Goal: Information Seeking & Learning: Learn about a topic

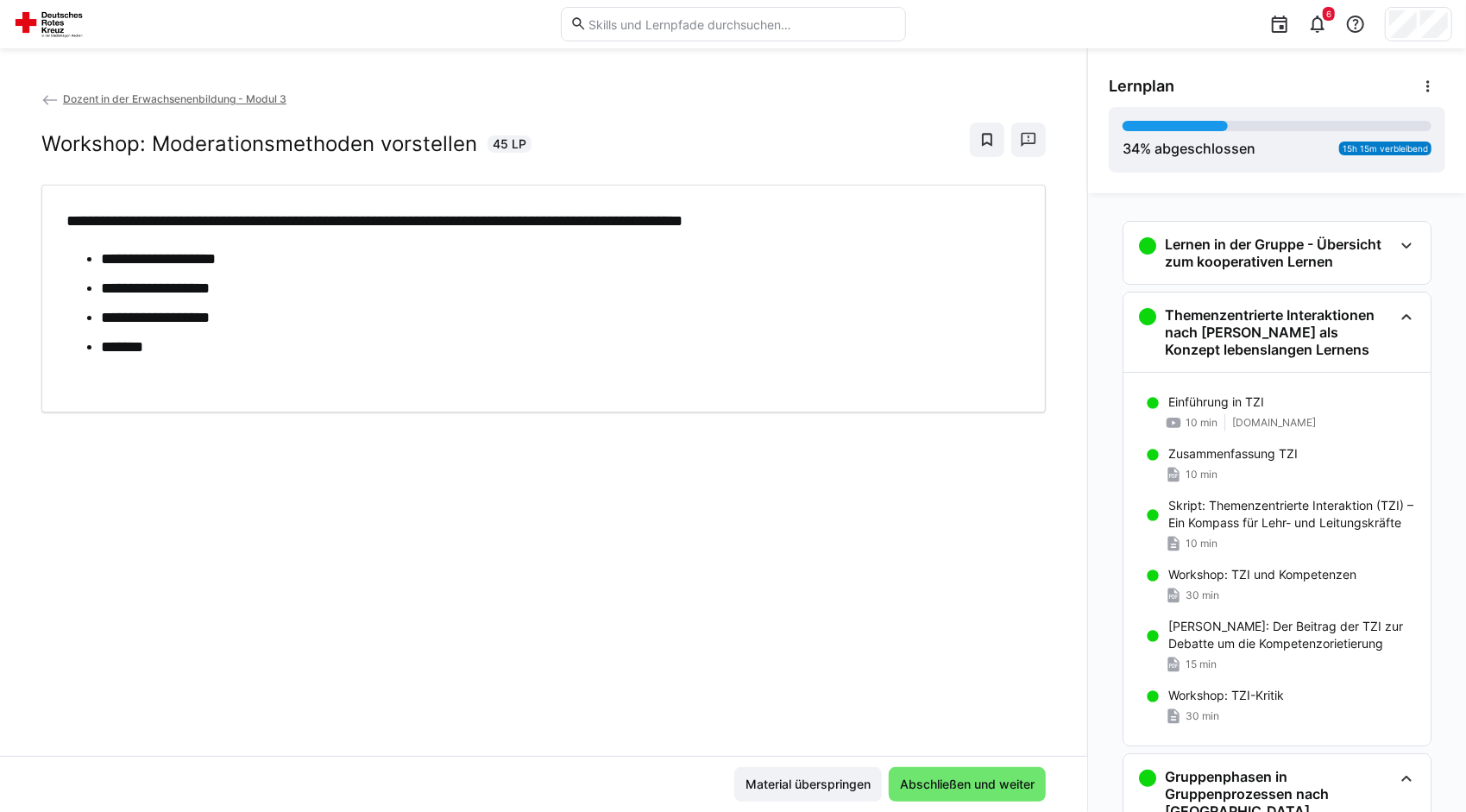
scroll to position [1558, 0]
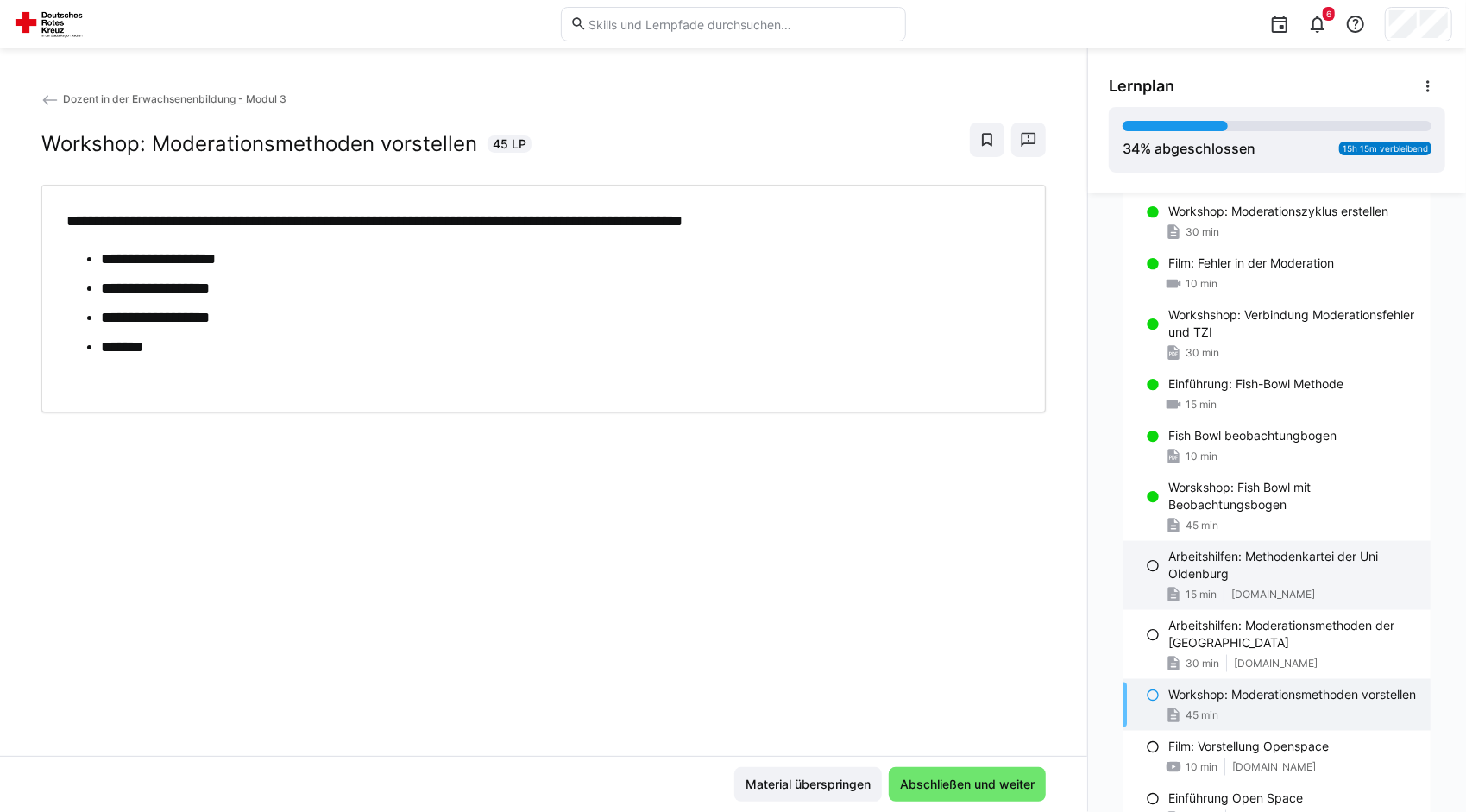
click at [1258, 561] on p "Arbeitshilfen: Methodenkartei der Uni Oldenburg" at bounding box center [1293, 565] width 248 height 35
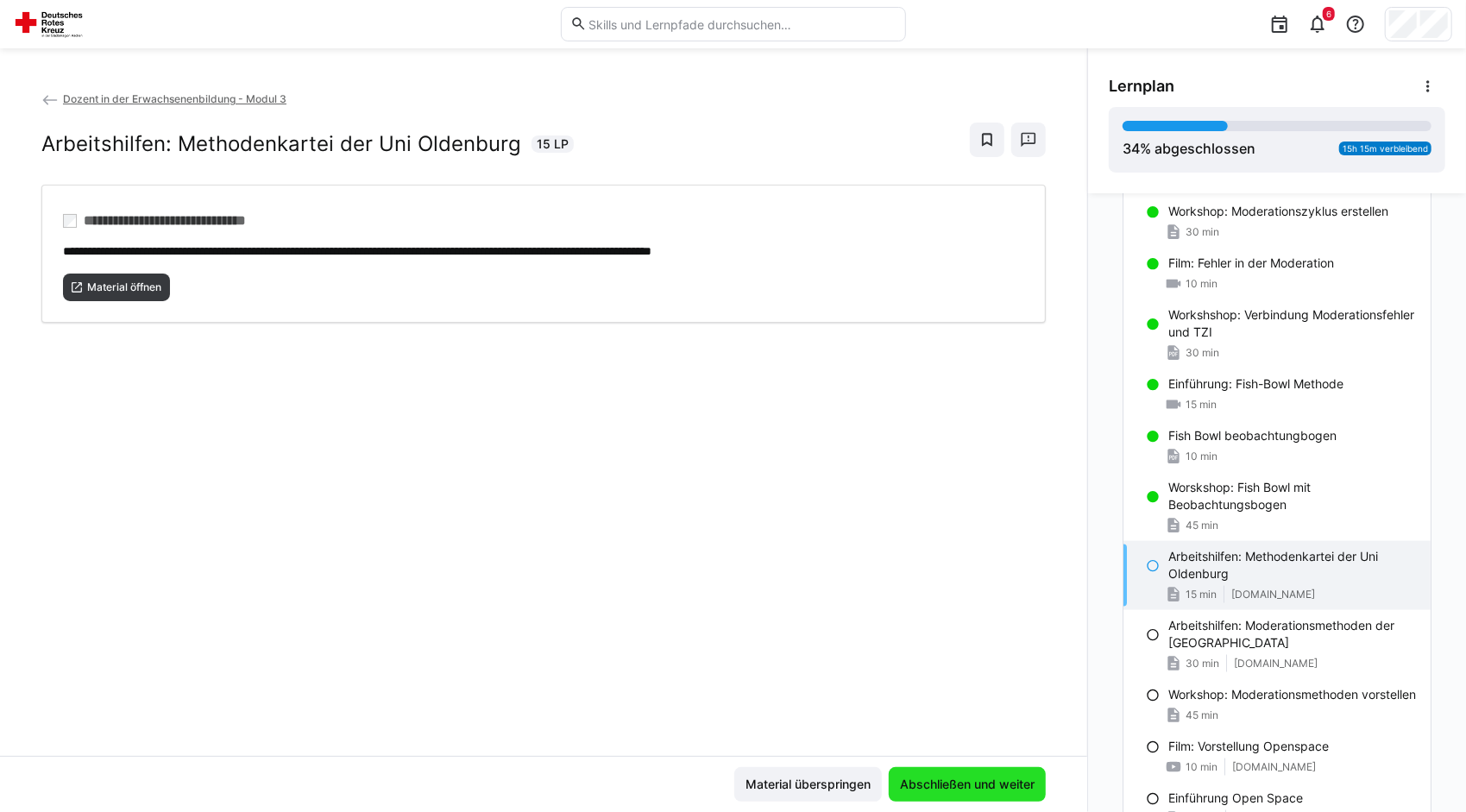
click at [972, 787] on span "Abschließen und weiter" at bounding box center [967, 784] width 140 height 17
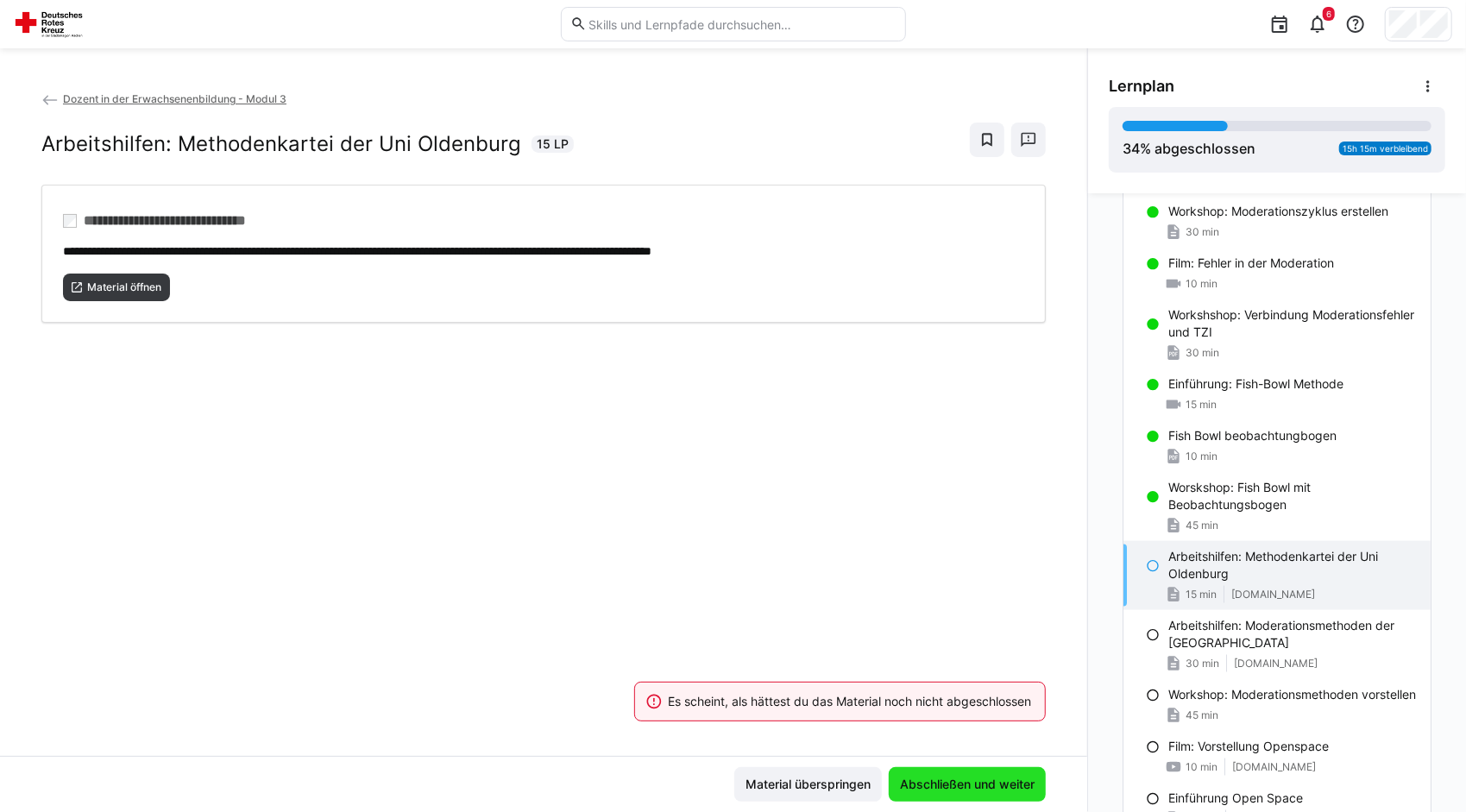
click at [972, 787] on span "Abschließen und weiter" at bounding box center [967, 784] width 140 height 17
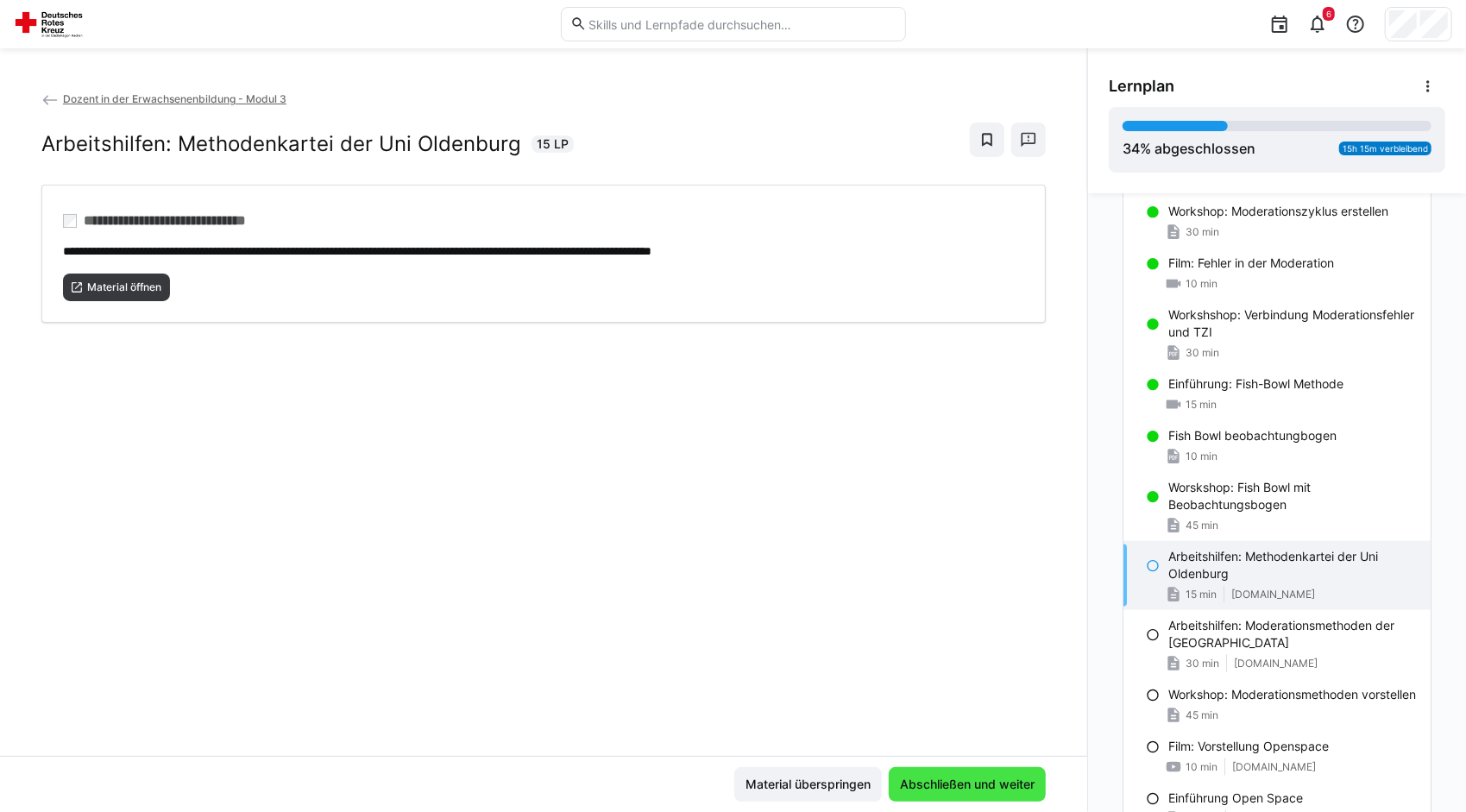
click at [972, 787] on span "Abschließen und weiter" at bounding box center [967, 784] width 140 height 17
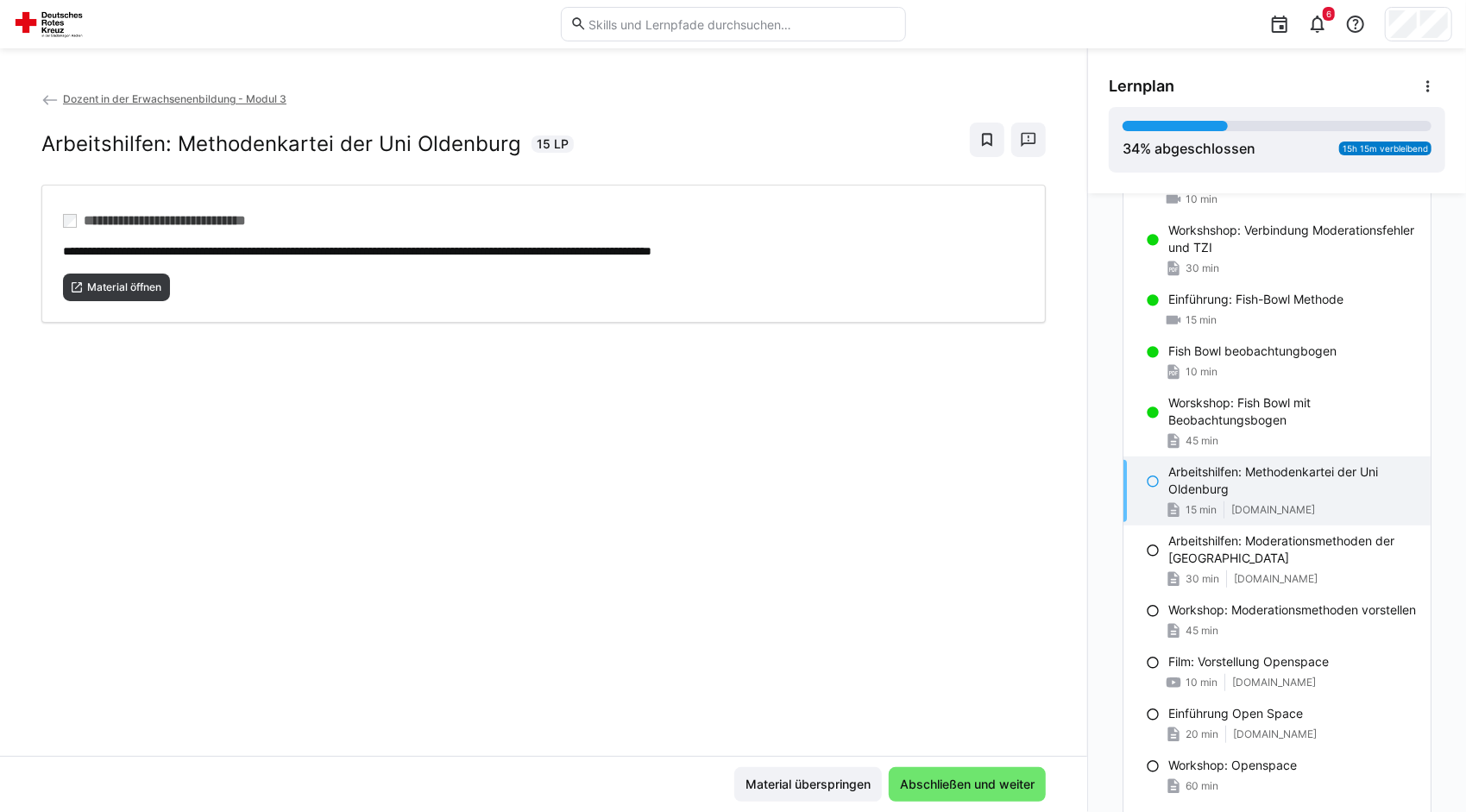
scroll to position [642, 0]
click at [923, 783] on span "Abschließen und weiter" at bounding box center [967, 784] width 140 height 17
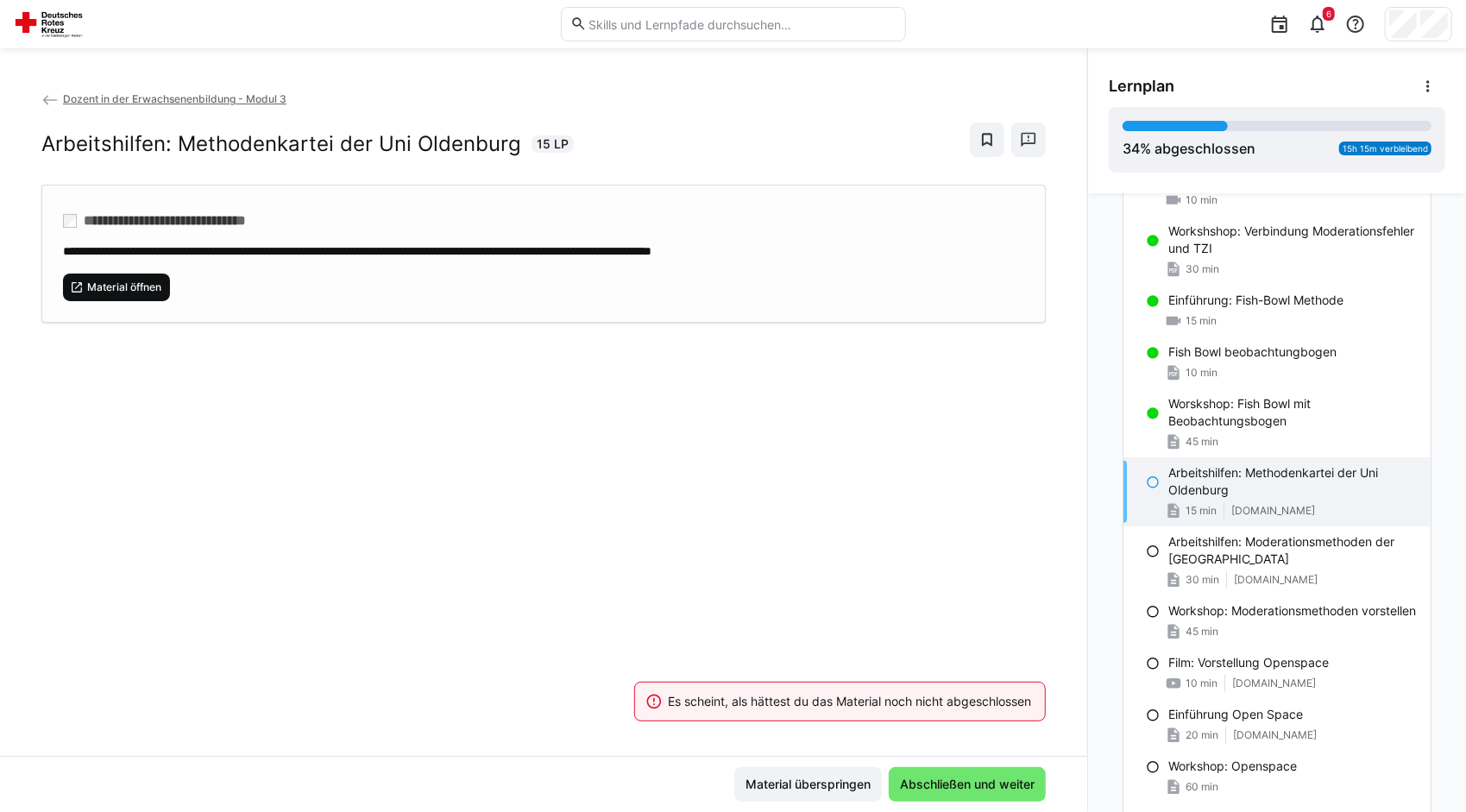
click at [148, 287] on span "Material öffnen" at bounding box center [124, 287] width 78 height 14
click at [968, 778] on span "Abschließen und weiter" at bounding box center [967, 784] width 140 height 17
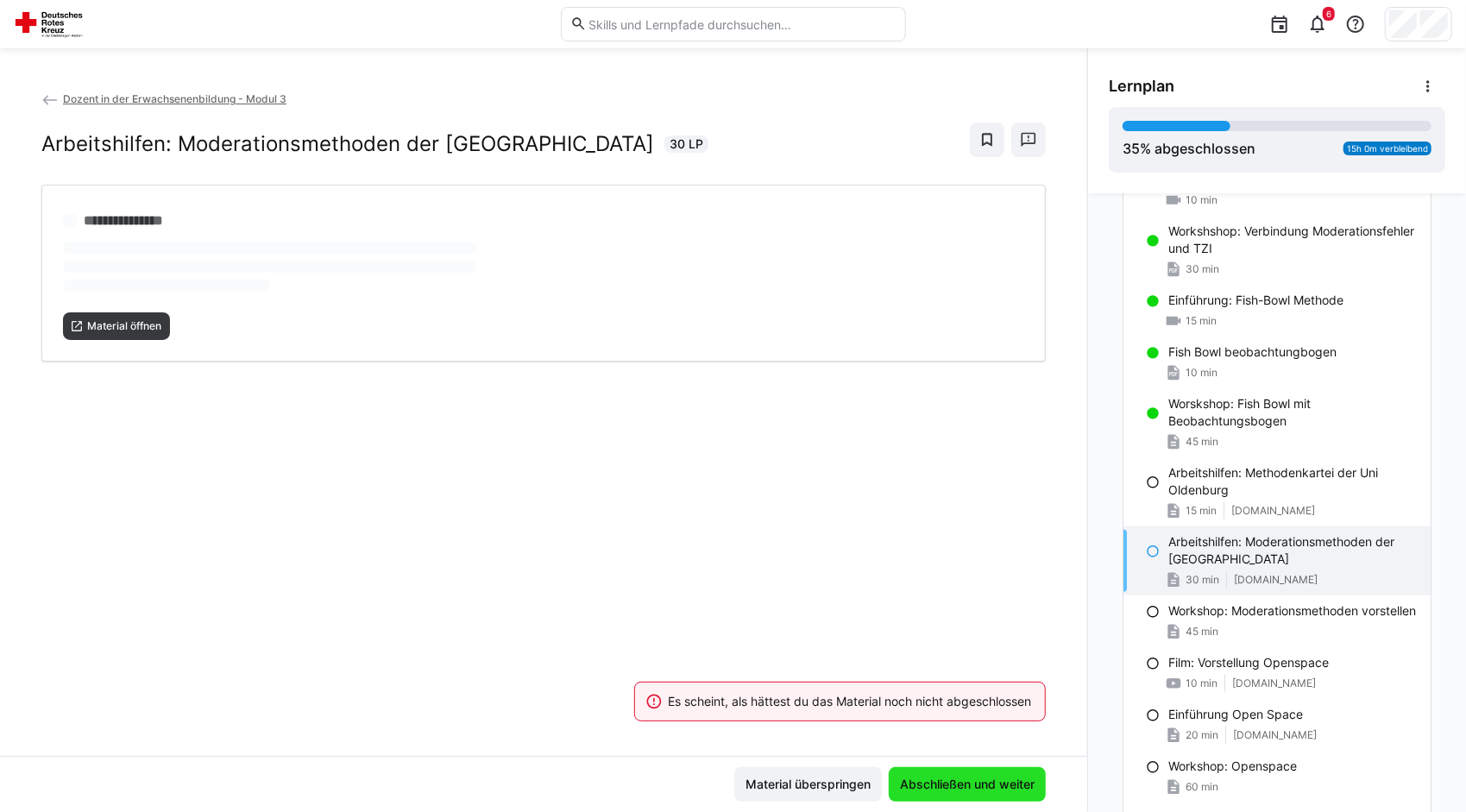
click at [968, 778] on span "Abschließen und weiter" at bounding box center [967, 784] width 140 height 17
click at [136, 327] on span "Material öffnen" at bounding box center [124, 326] width 78 height 14
click at [982, 799] on span "Abschließen und weiter" at bounding box center [967, 784] width 157 height 35
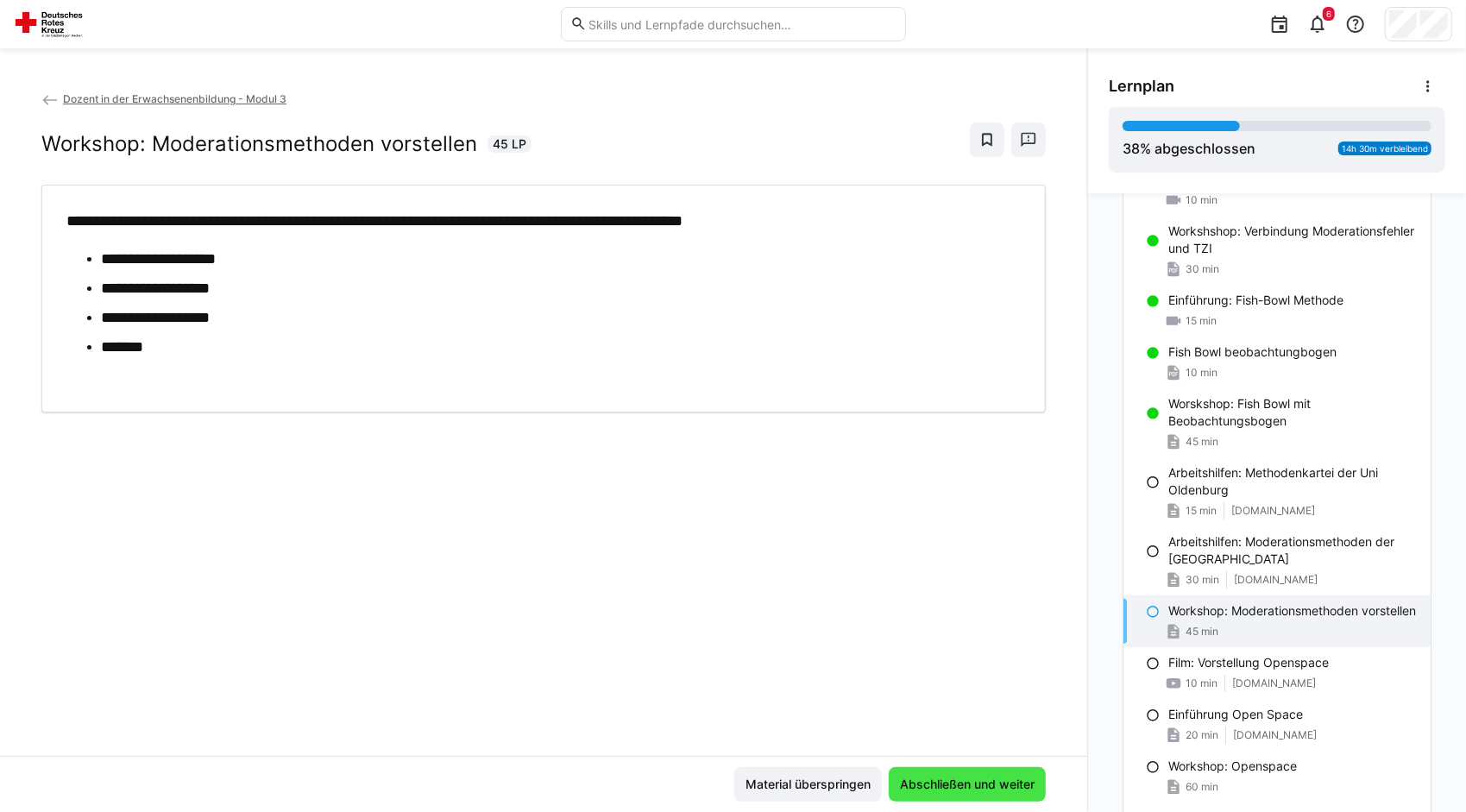
click at [982, 799] on span "Abschließen und weiter" at bounding box center [967, 784] width 157 height 35
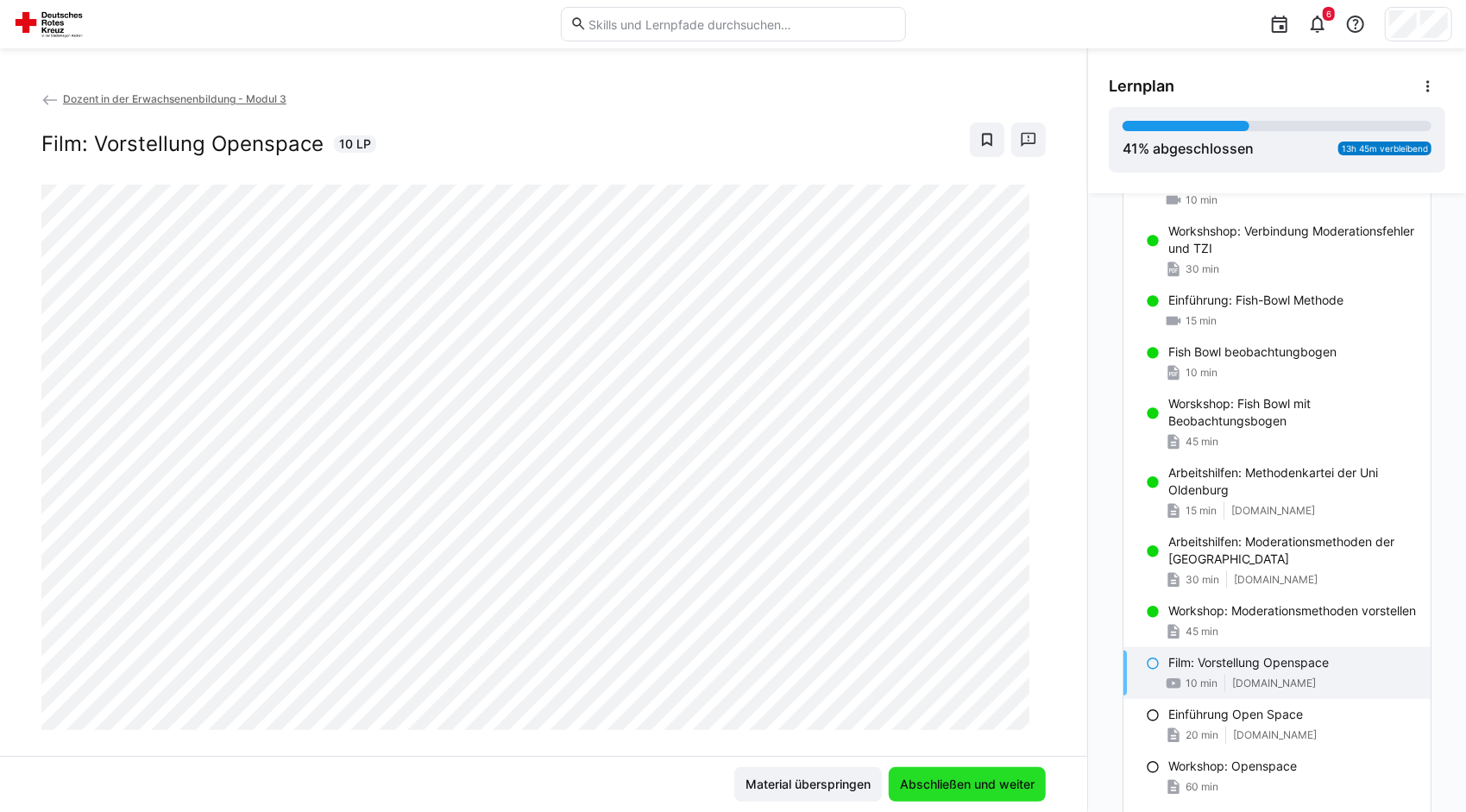
click at [982, 799] on span "Abschließen und weiter" at bounding box center [967, 784] width 157 height 35
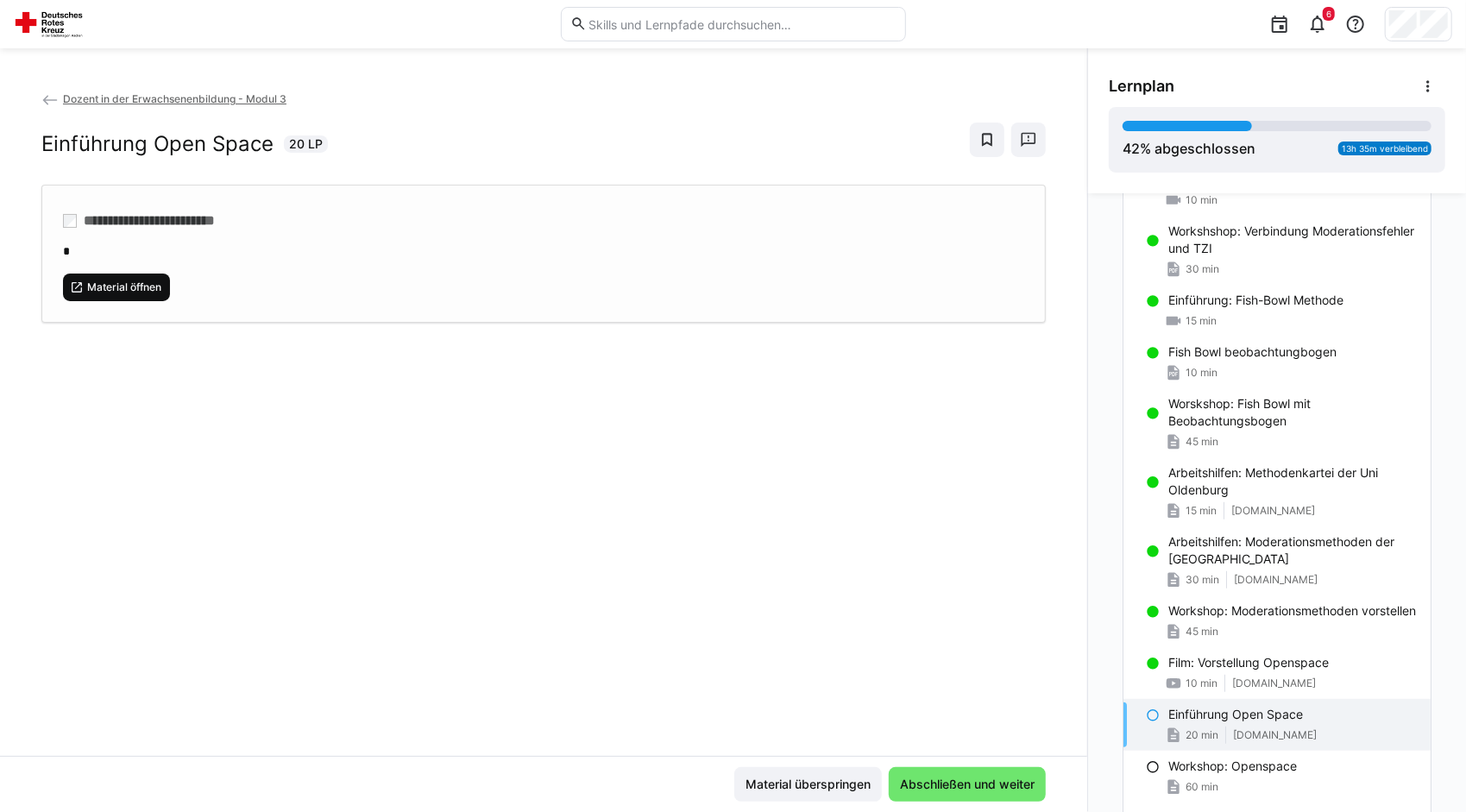
click at [149, 280] on span "Material öffnen" at bounding box center [124, 287] width 78 height 14
click at [1003, 790] on span "Abschließen und weiter" at bounding box center [967, 784] width 140 height 17
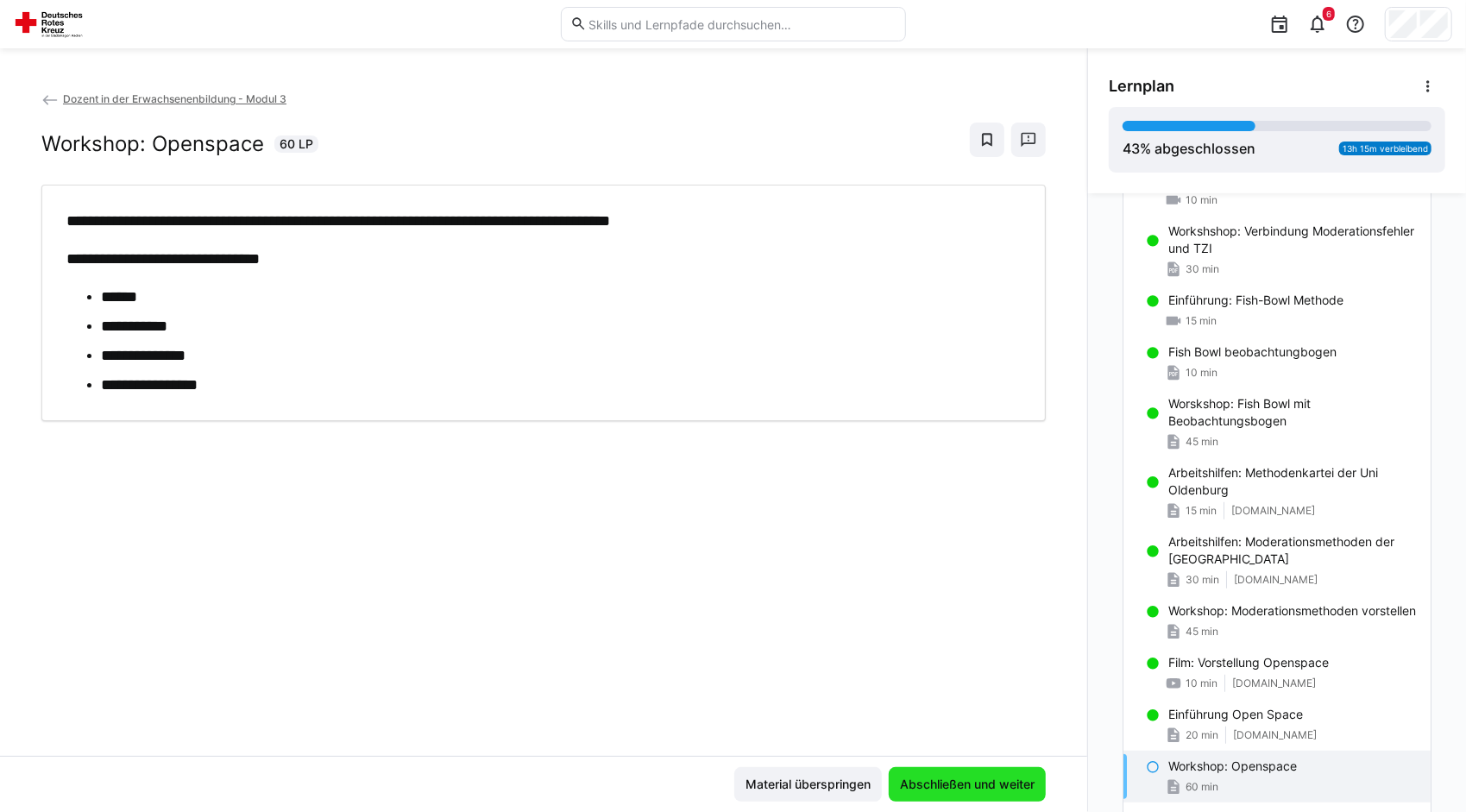
click at [1003, 790] on span "Abschließen und weiter" at bounding box center [967, 784] width 140 height 17
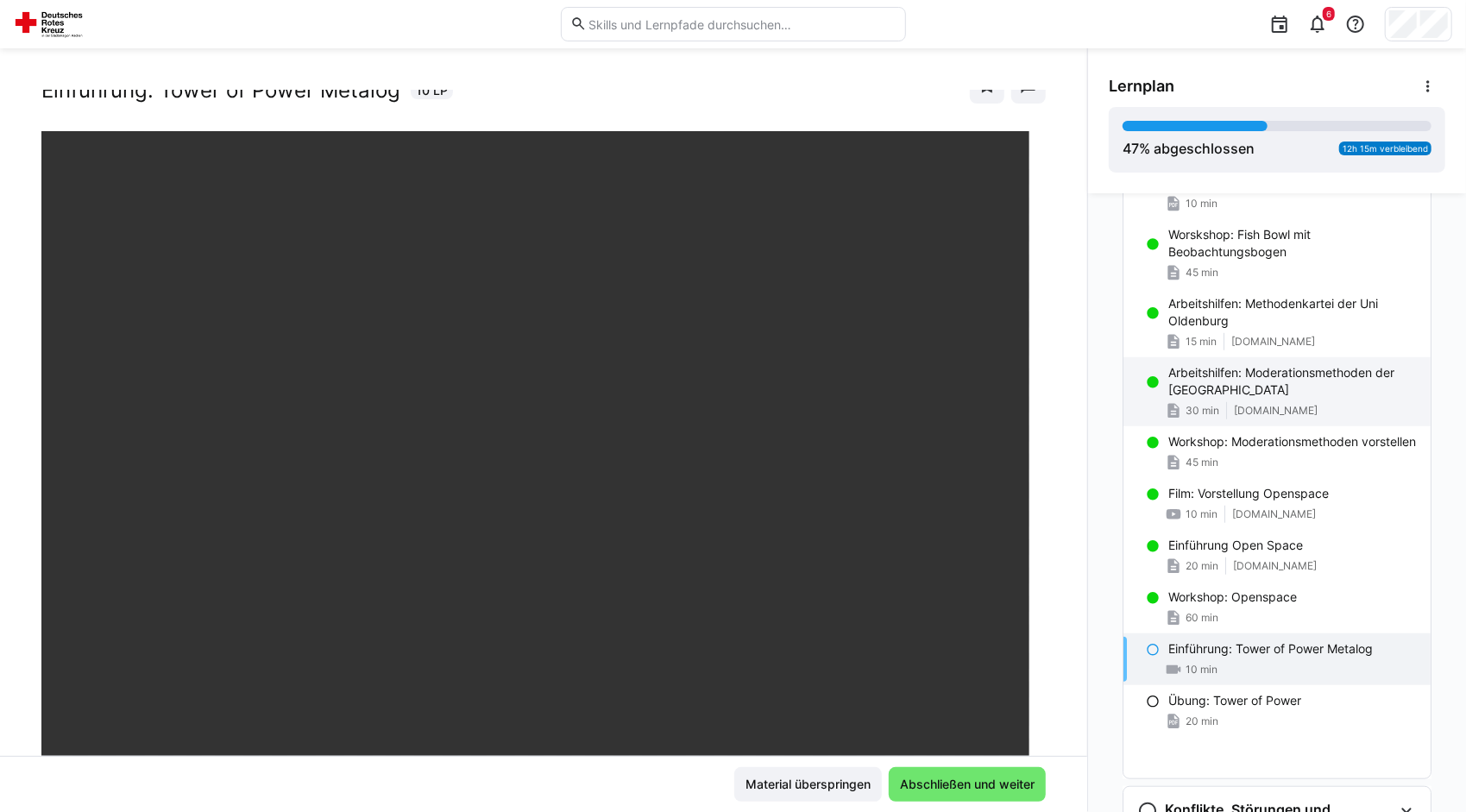
scroll to position [816, 0]
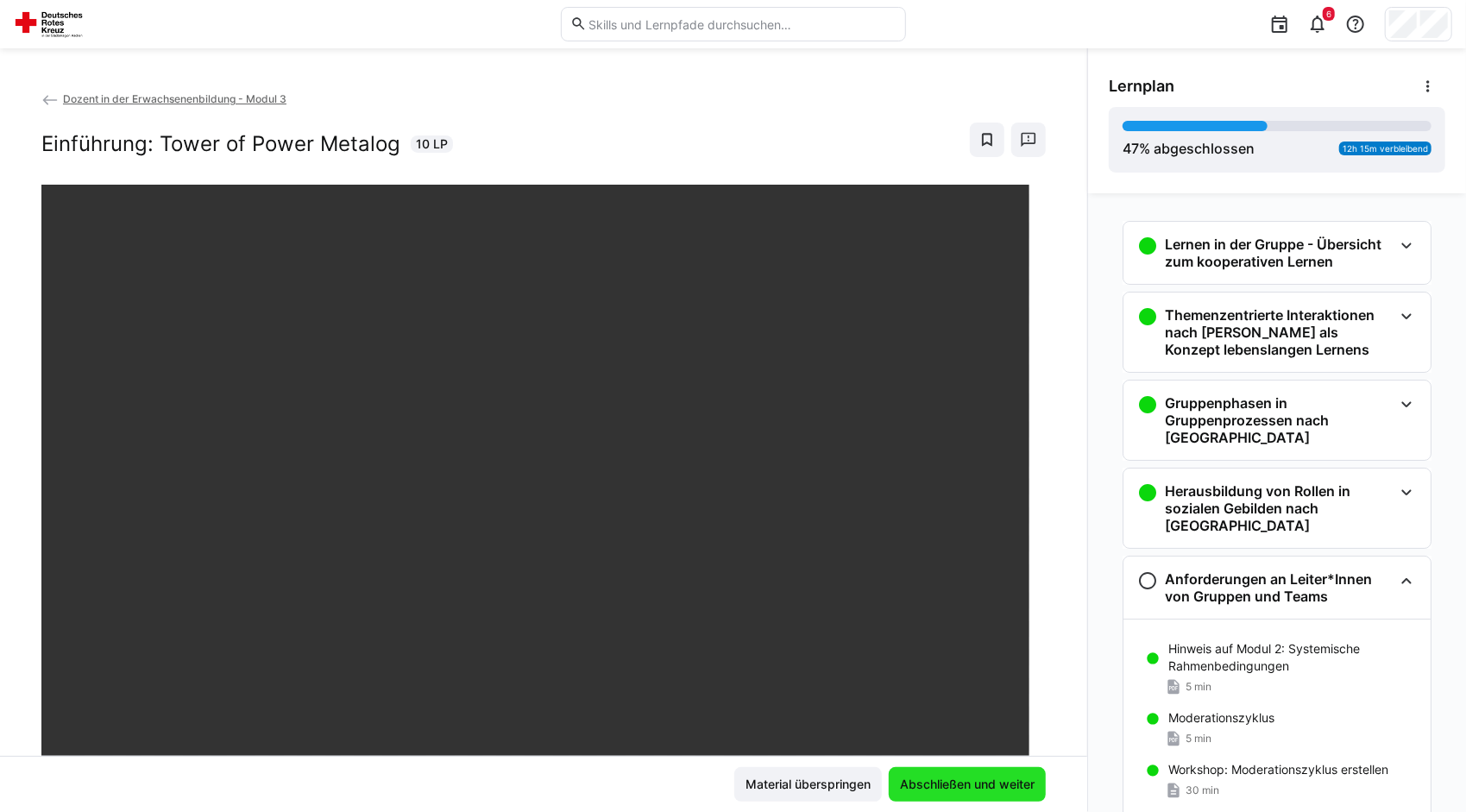
click at [996, 779] on span "Abschließen und weiter" at bounding box center [967, 784] width 140 height 17
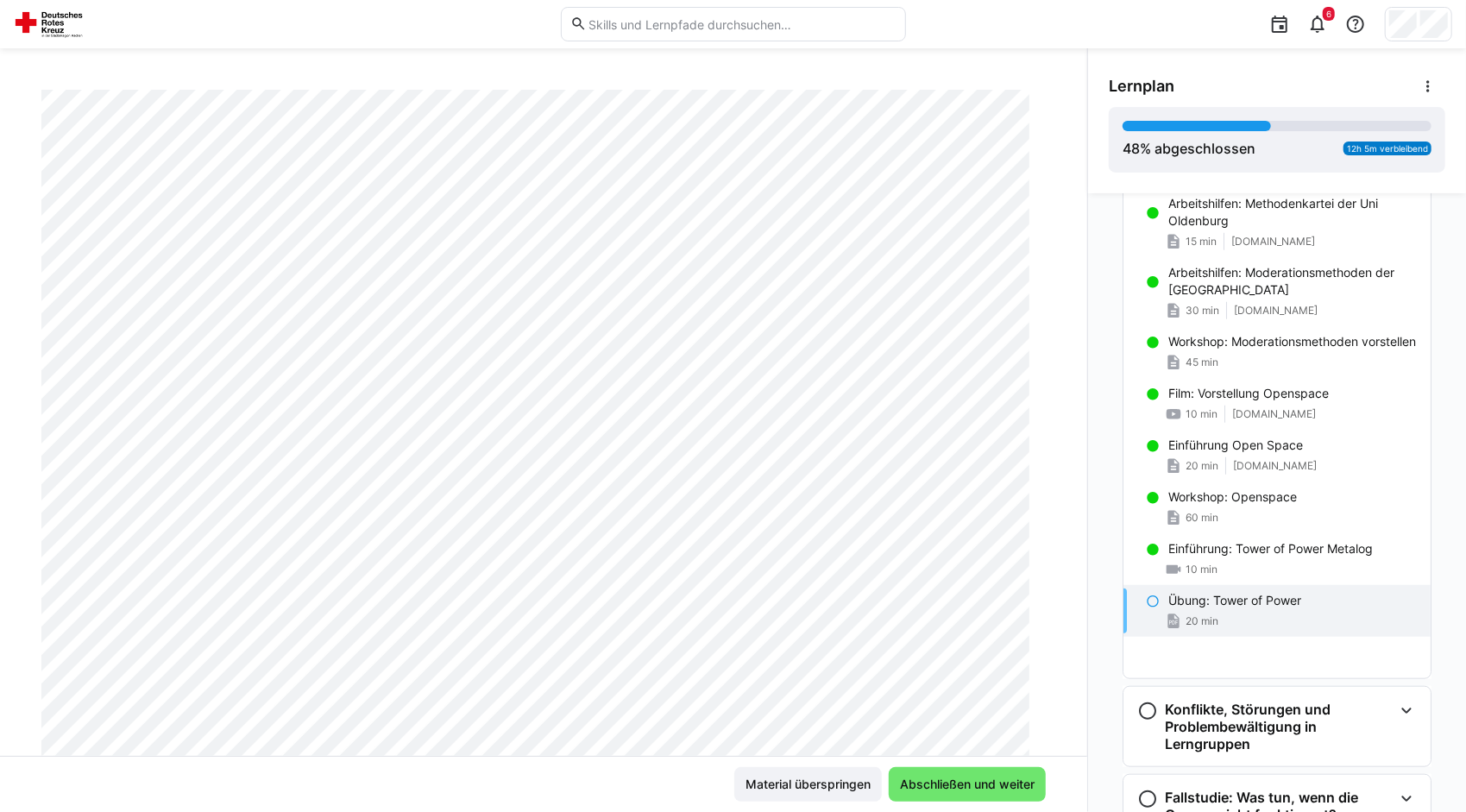
scroll to position [910, 0]
click at [951, 790] on span "Abschließen und weiter" at bounding box center [967, 784] width 140 height 17
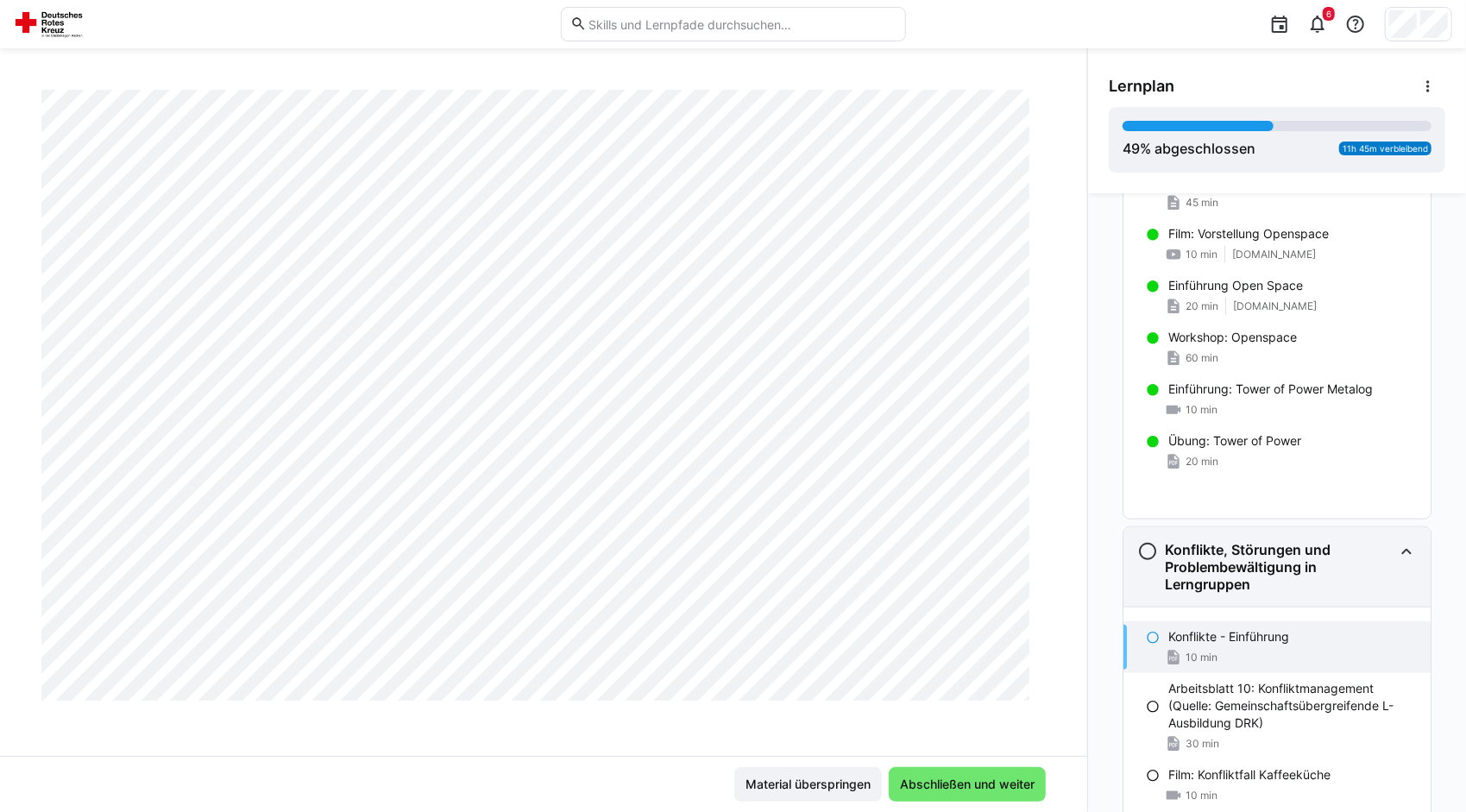
scroll to position [1072, 0]
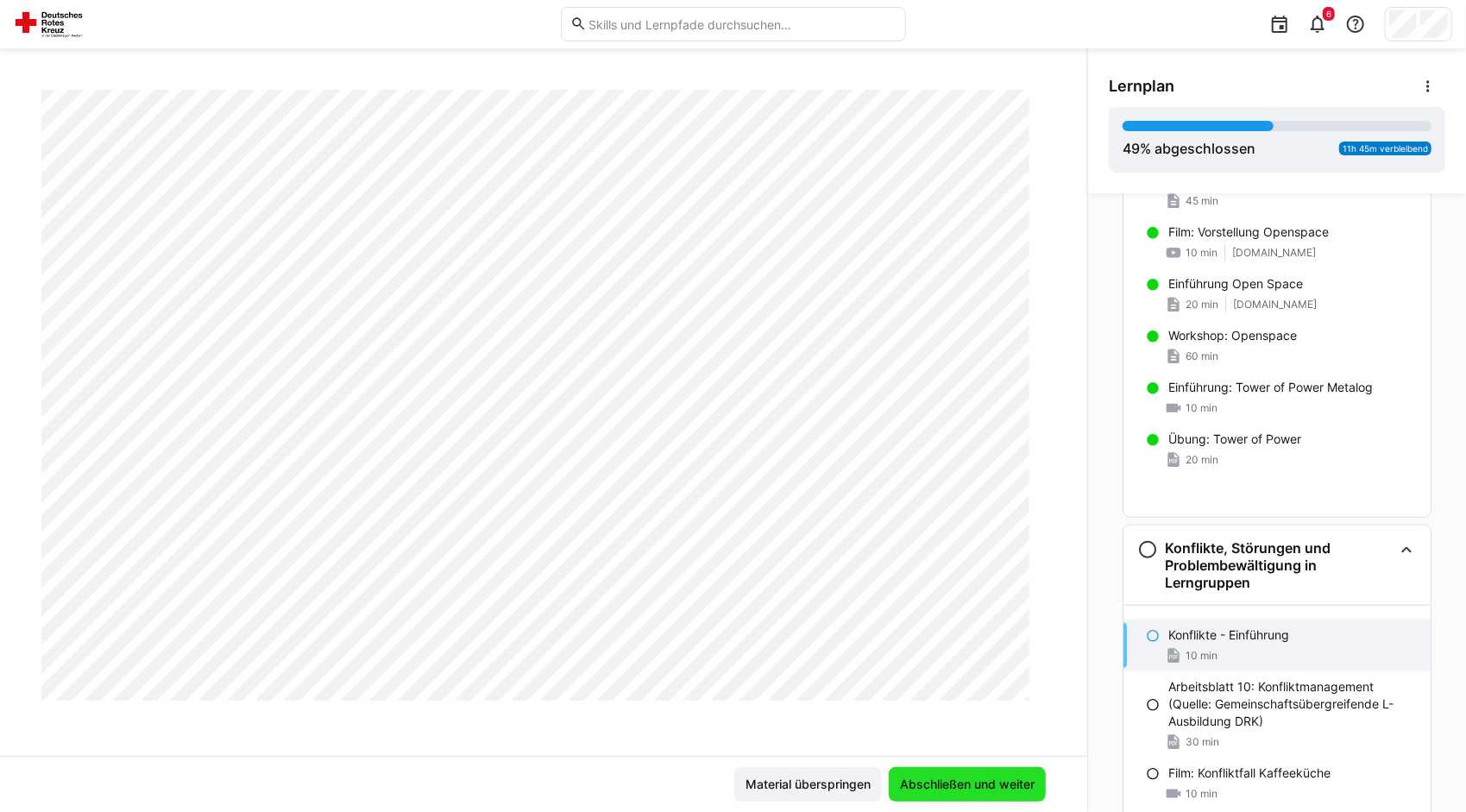
click at [994, 782] on span "Abschließen und weiter" at bounding box center [967, 784] width 140 height 17
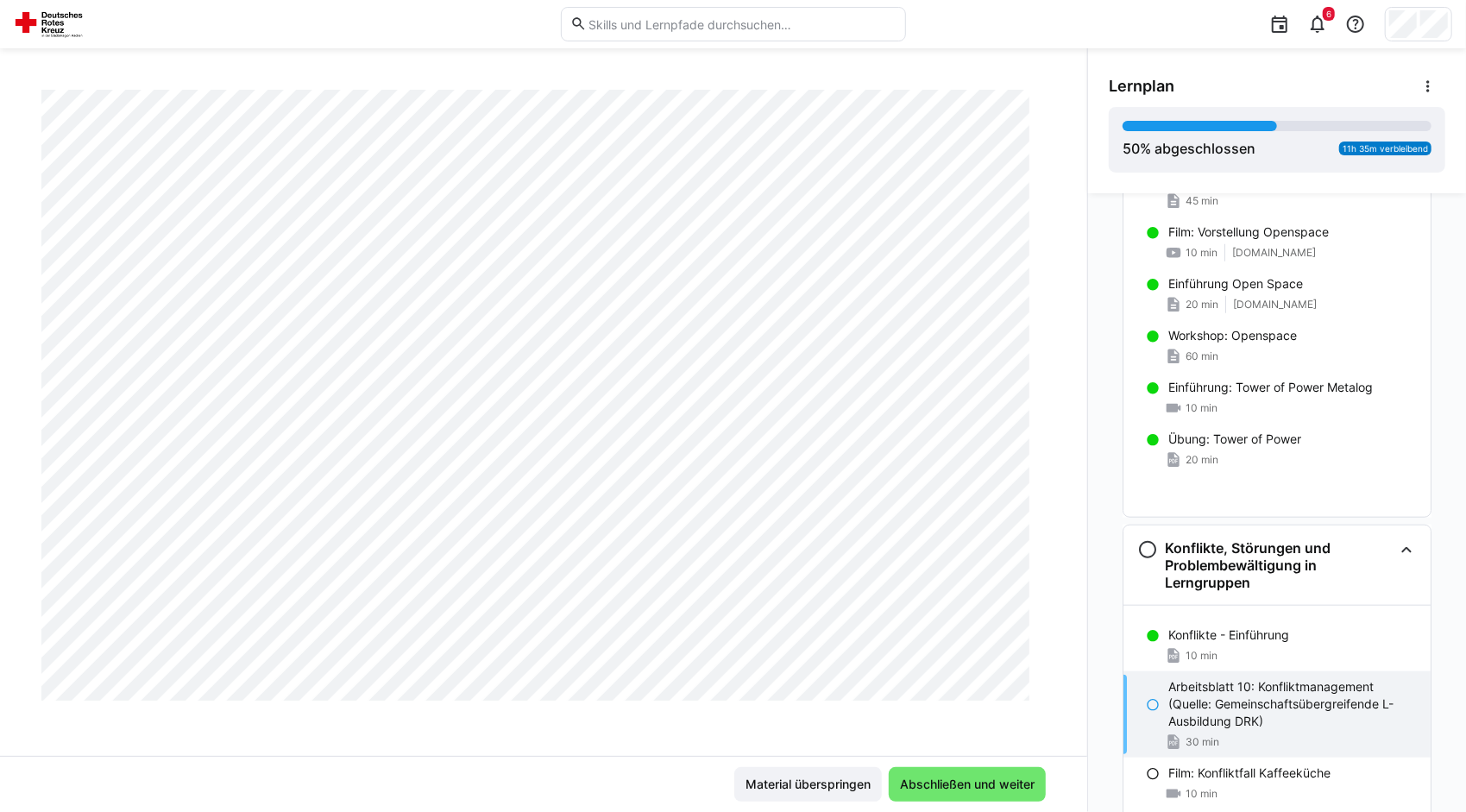
scroll to position [8642, 0]
click at [979, 789] on span "Abschließen und weiter" at bounding box center [967, 784] width 140 height 17
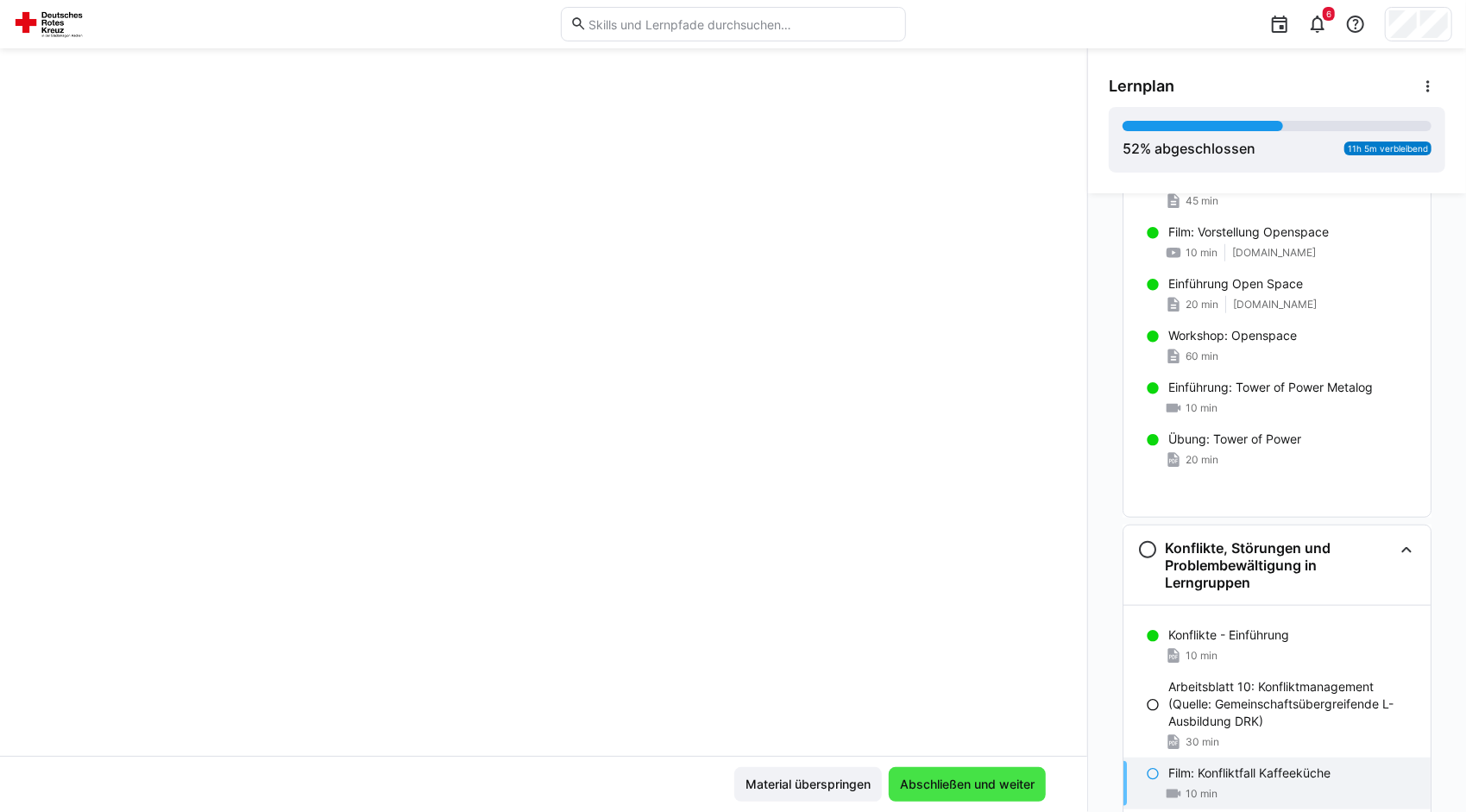
scroll to position [293, 0]
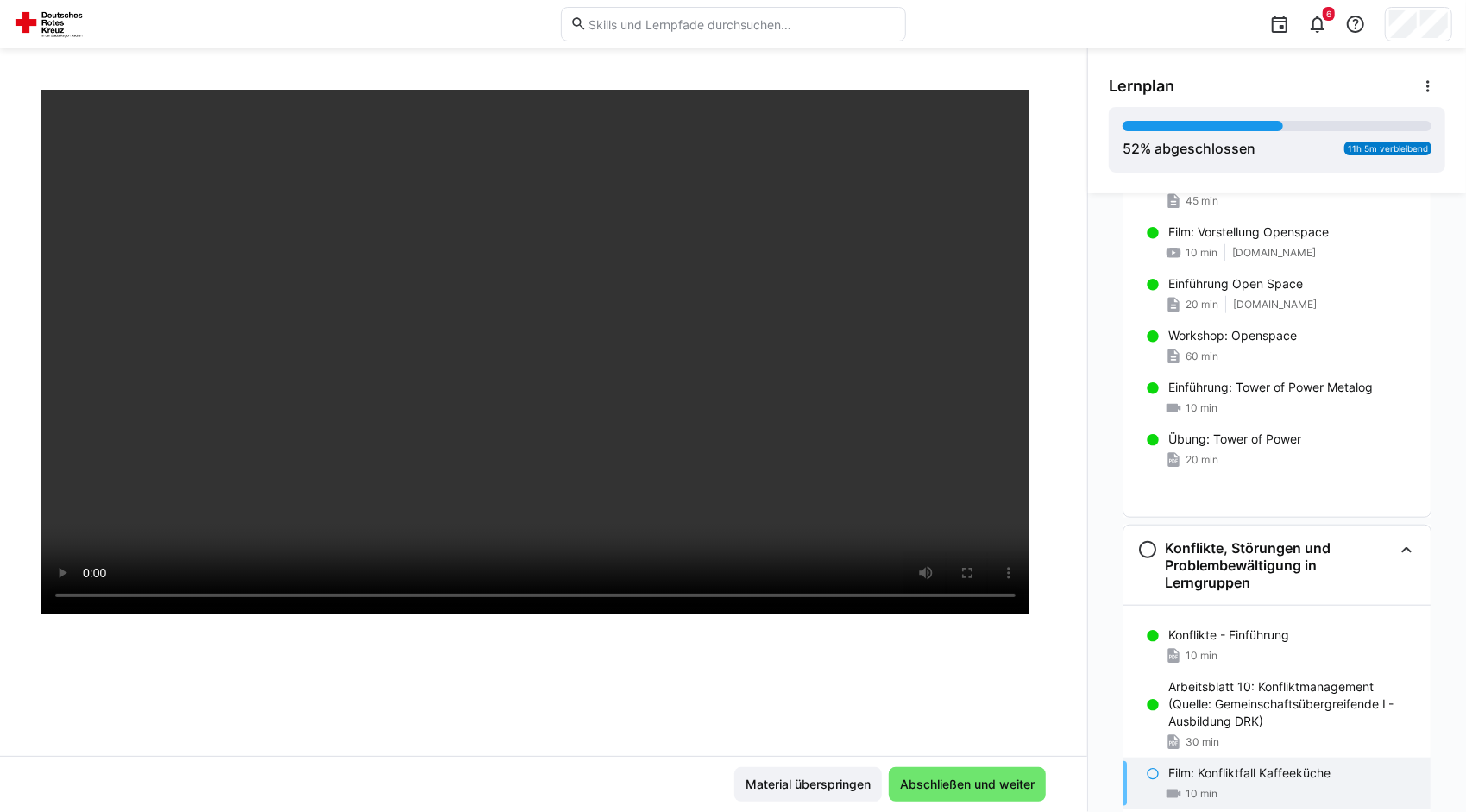
click at [766, 682] on div at bounding box center [544, 297] width 1005 height 812
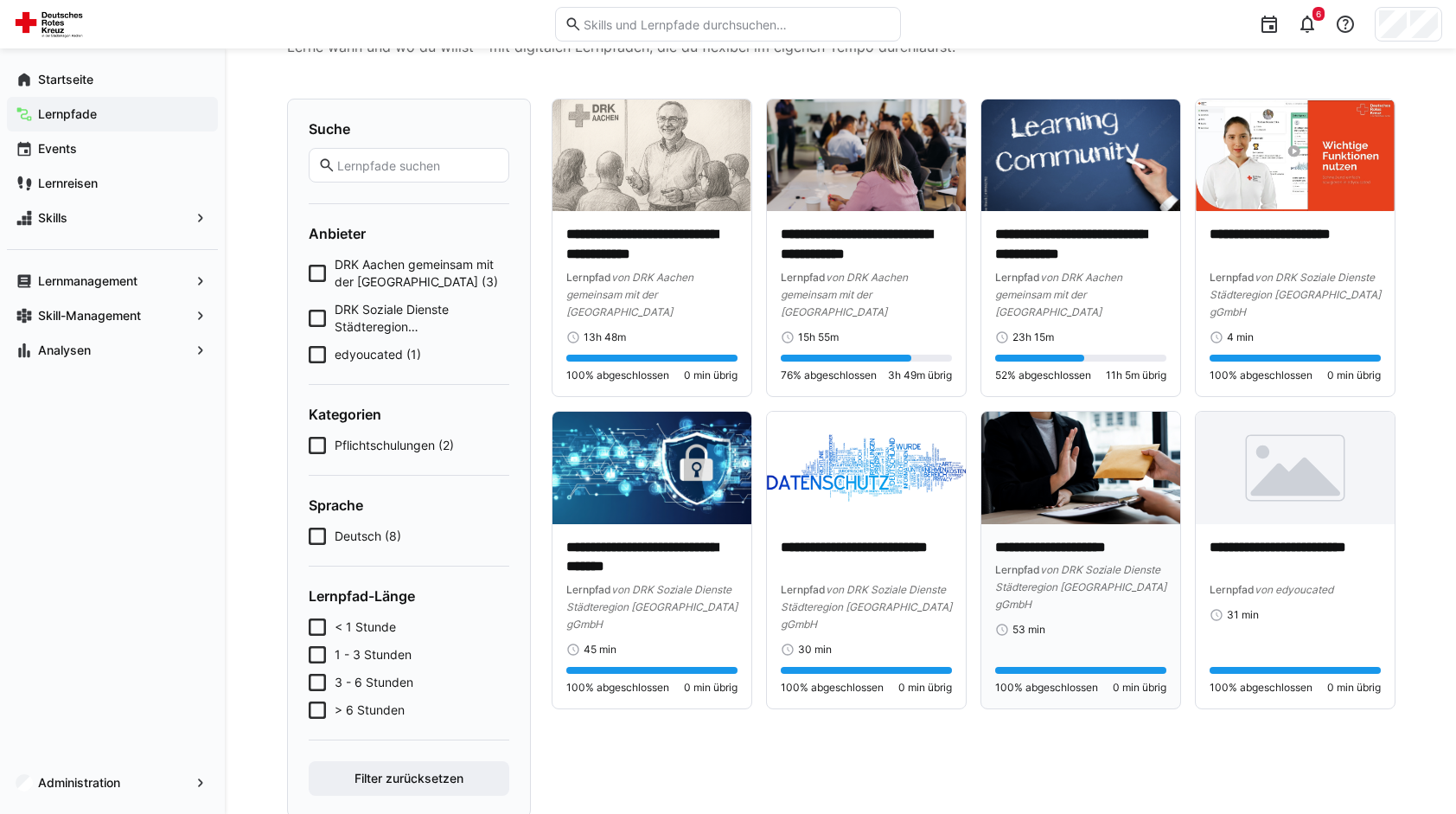
scroll to position [95, 0]
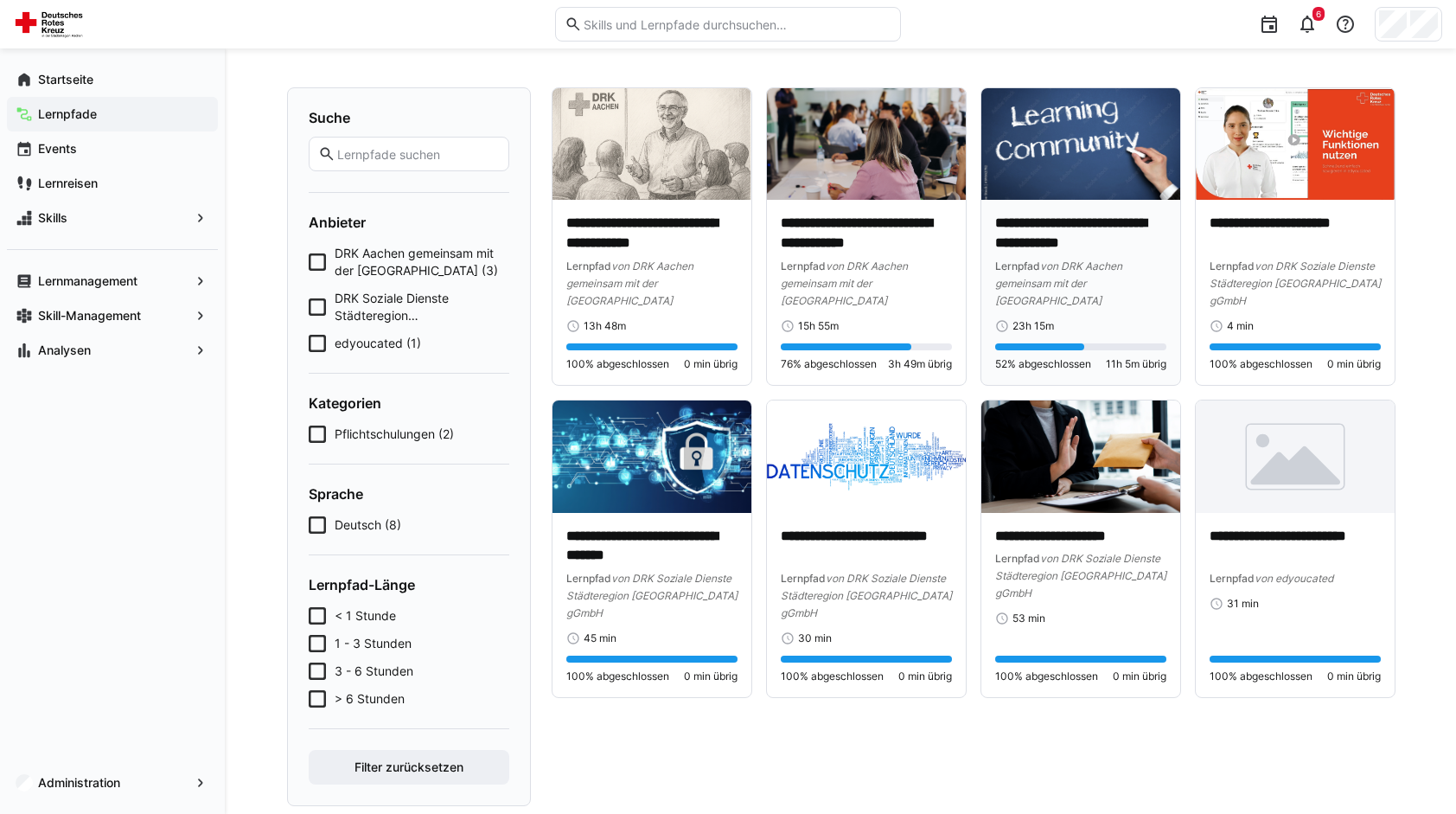
click at [1092, 155] on img at bounding box center [1082, 144] width 199 height 112
click at [1054, 223] on p "**********" at bounding box center [1082, 233] width 171 height 40
click at [1041, 231] on p "**********" at bounding box center [1082, 233] width 171 height 40
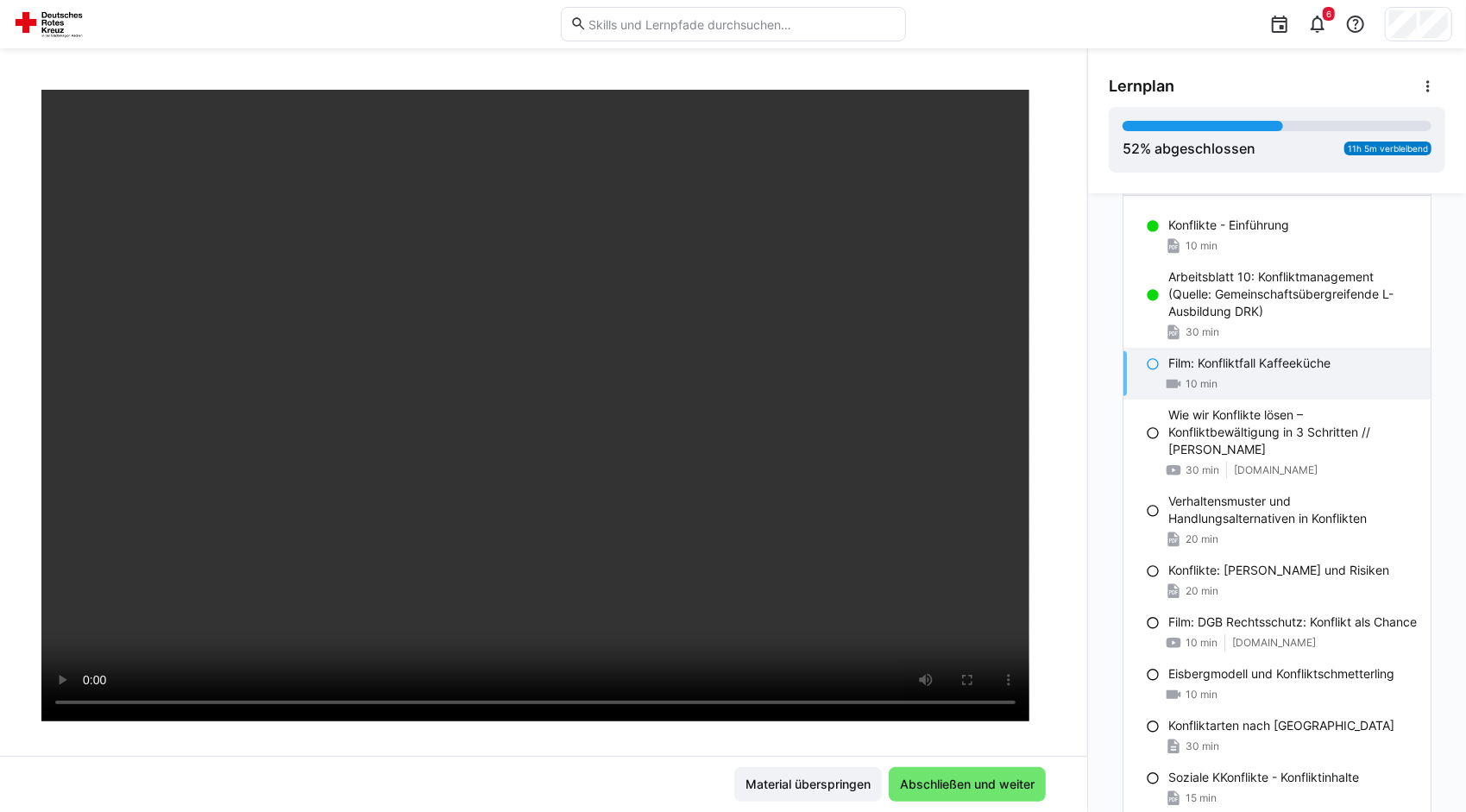
scroll to position [514, 0]
